Goal: Transaction & Acquisition: Subscribe to service/newsletter

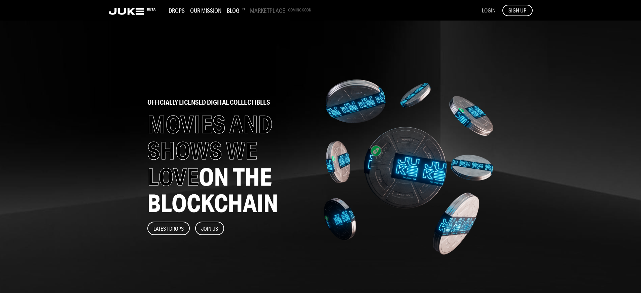
click at [488, 10] on span "LOGIN" at bounding box center [489, 10] width 14 height 7
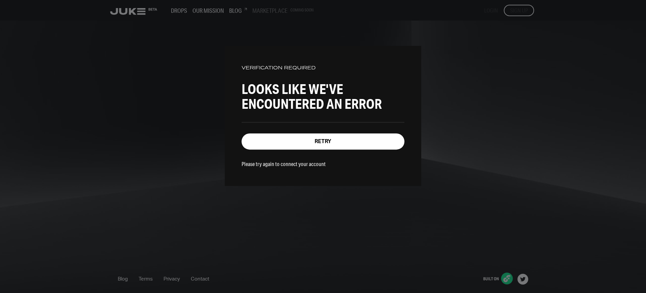
click at [279, 162] on p "Please try again to connect your account" at bounding box center [284, 163] width 84 height 7
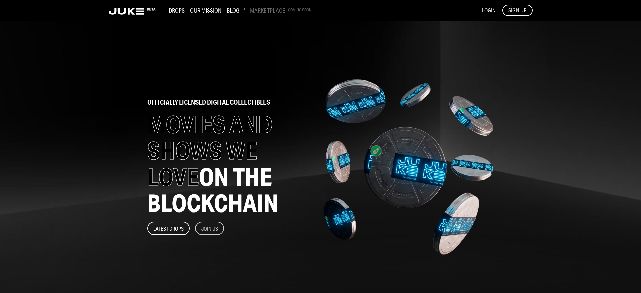
click at [210, 228] on button "Join Us" at bounding box center [209, 227] width 29 height 13
click at [517, 10] on span "SIGN UP" at bounding box center [518, 10] width 18 height 7
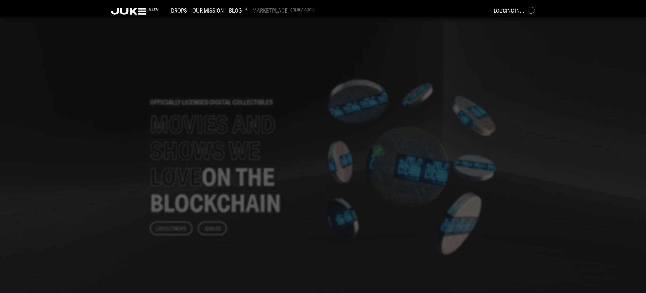
click at [267, 146] on div at bounding box center [323, 155] width 646 height 275
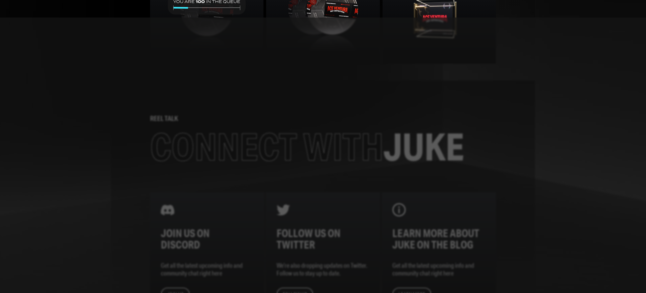
click at [267, 146] on div at bounding box center [323, 155] width 646 height 275
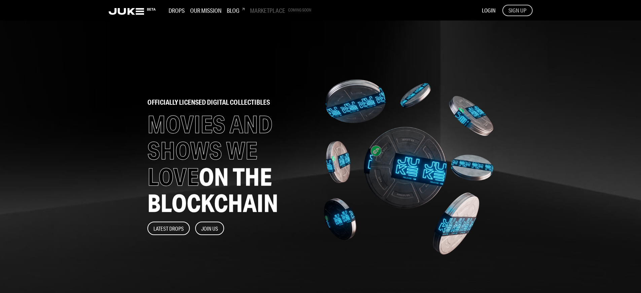
click at [517, 10] on span "SIGN UP" at bounding box center [518, 10] width 18 height 7
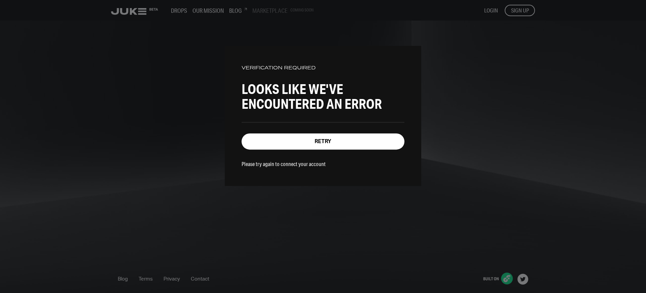
click at [279, 162] on p "Please try again to connect your account" at bounding box center [284, 163] width 84 height 7
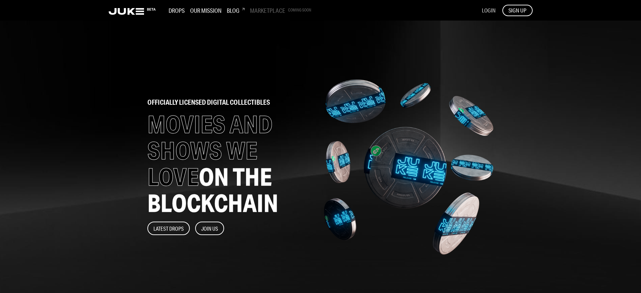
click at [488, 10] on span "LOGIN" at bounding box center [489, 10] width 14 height 7
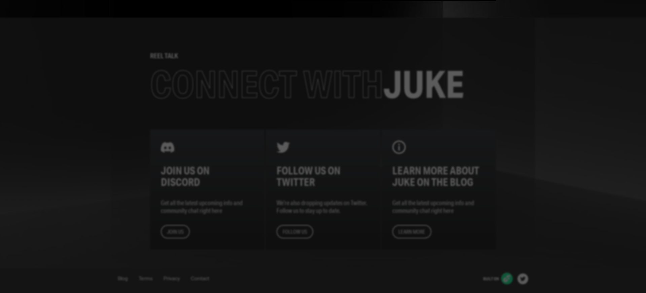
scroll to position [660, 0]
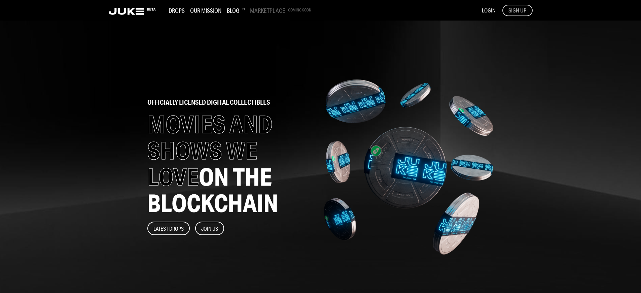
click at [517, 10] on span "SIGN UP" at bounding box center [518, 10] width 18 height 7
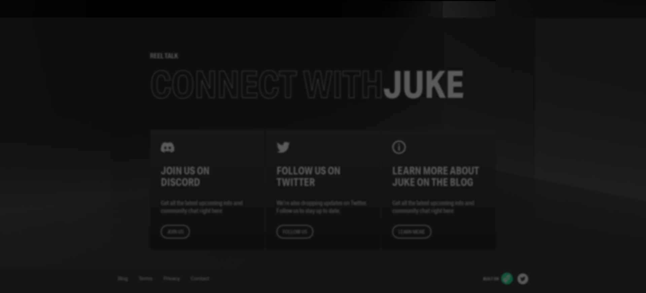
scroll to position [660, 0]
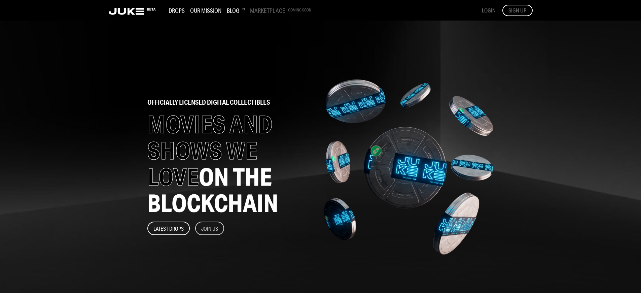
click at [210, 228] on button "Join Us" at bounding box center [209, 227] width 29 height 13
click at [517, 10] on span "SIGN UP" at bounding box center [518, 10] width 18 height 7
